Goal: Task Accomplishment & Management: Manage account settings

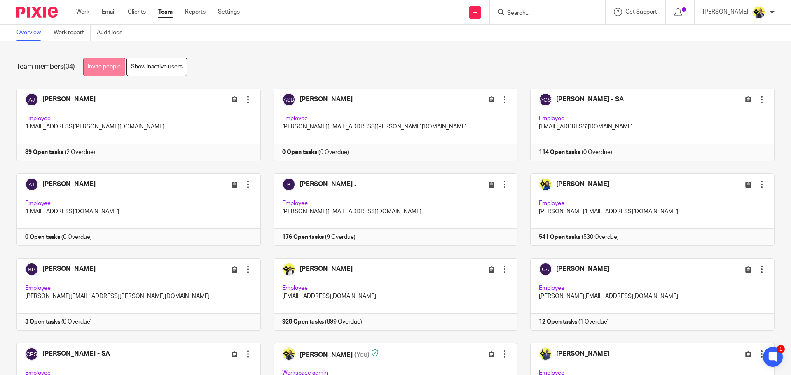
click at [109, 69] on link "Invite people" at bounding box center [104, 67] width 42 height 19
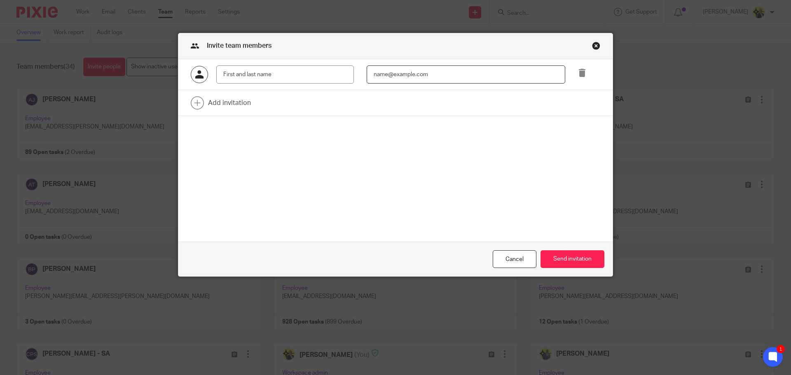
click at [408, 77] on input "email" at bounding box center [466, 75] width 198 height 19
paste input "mailto:[EMAIL_ADDRESS][DOMAIN_NAME]"
drag, startPoint x: 387, startPoint y: 74, endPoint x: 345, endPoint y: 73, distance: 42.0
click at [345, 73] on div "mailto:[EMAIL_ADDRESS][DOMAIN_NAME]" at bounding box center [389, 75] width 422 height 19
type input "[EMAIL_ADDRESS][DOMAIN_NAME]"
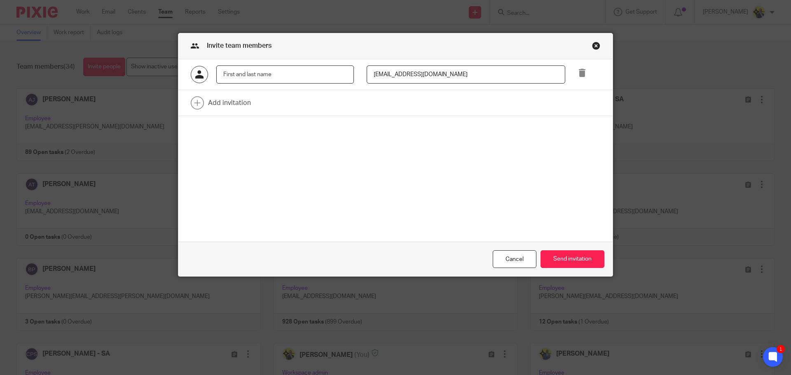
click at [220, 78] on input "text" at bounding box center [285, 75] width 138 height 19
paste input "[PERSON_NAME]"
type input "[PERSON_NAME]"
click at [223, 104] on link at bounding box center [395, 103] width 434 height 26
click at [257, 106] on input "text" at bounding box center [285, 105] width 138 height 19
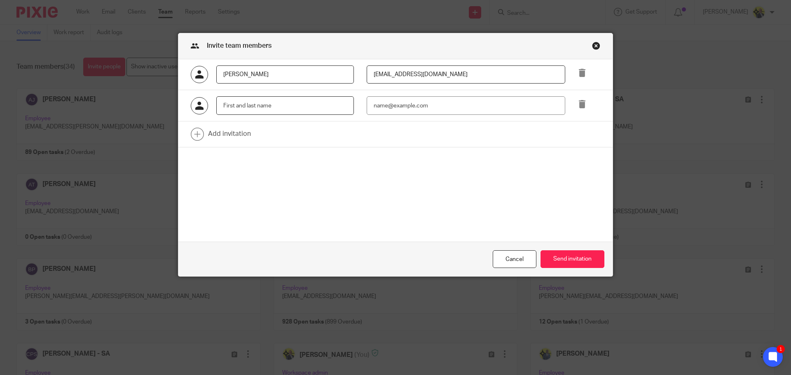
paste input "[PERSON_NAME]"
type input "[PERSON_NAME]"
click at [398, 105] on input "email" at bounding box center [466, 105] width 198 height 19
paste input "mailto:[PERSON_NAME][EMAIL_ADDRESS][DOMAIN_NAME]"
click at [387, 107] on input "mailto:[PERSON_NAME][EMAIL_ADDRESS][DOMAIN_NAME]" at bounding box center [466, 105] width 198 height 19
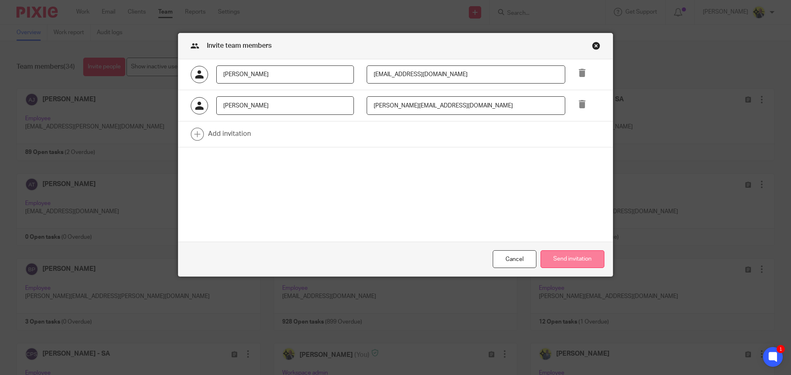
type input "[PERSON_NAME][EMAIL_ADDRESS][DOMAIN_NAME]"
click at [574, 258] on button "Send invitation" at bounding box center [573, 259] width 64 height 18
